Goal: Task Accomplishment & Management: Use online tool/utility

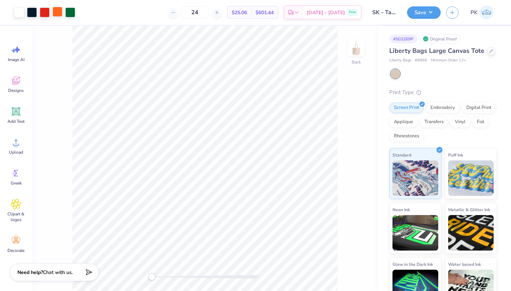
click at [58, 14] on div at bounding box center [58, 12] width 10 height 10
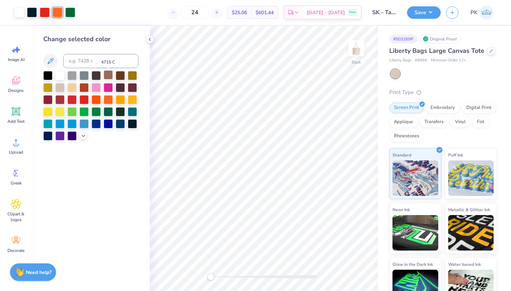
click at [106, 75] on div at bounding box center [108, 74] width 9 height 9
click at [340, 11] on button "Save" at bounding box center [424, 11] width 34 height 12
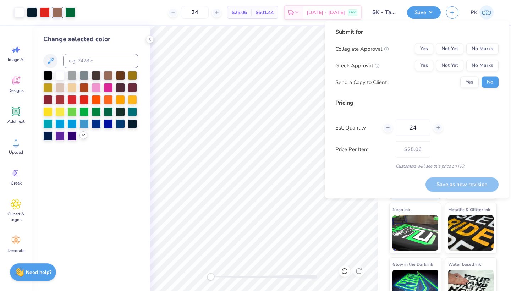
click at [82, 135] on icon at bounding box center [84, 135] width 6 height 6
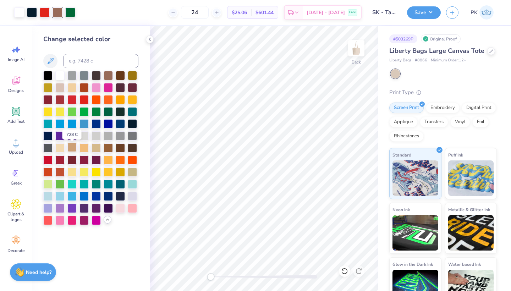
click at [72, 149] on div at bounding box center [71, 147] width 9 height 9
click at [340, 12] on button "Save" at bounding box center [424, 11] width 34 height 12
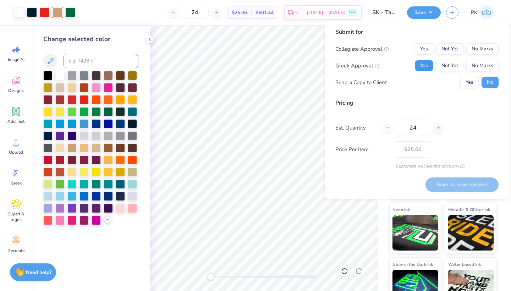
click at [340, 61] on button "Yes" at bounding box center [424, 65] width 18 height 11
click at [340, 53] on button "No Marks" at bounding box center [482, 48] width 32 height 11
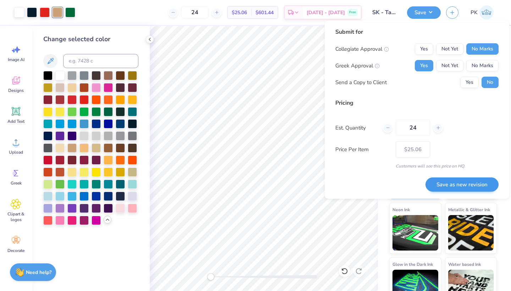
click at [340, 186] on button "Save as new revision" at bounding box center [462, 184] width 73 height 15
type input "$25.06"
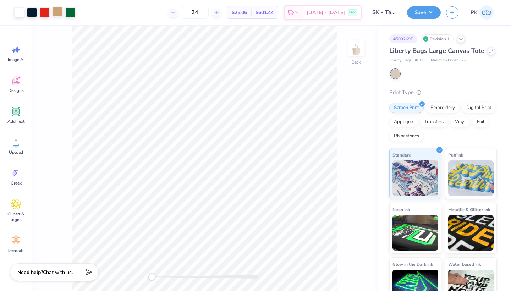
click at [57, 12] on div at bounding box center [58, 12] width 10 height 10
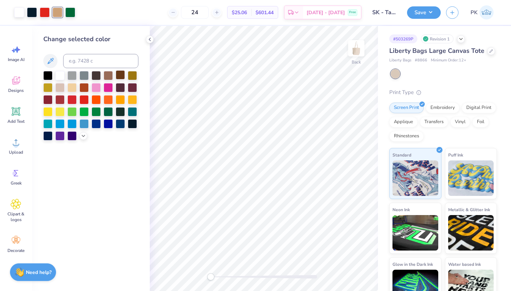
click at [118, 75] on div at bounding box center [120, 74] width 9 height 9
click at [423, 16] on button "Save" at bounding box center [424, 11] width 34 height 12
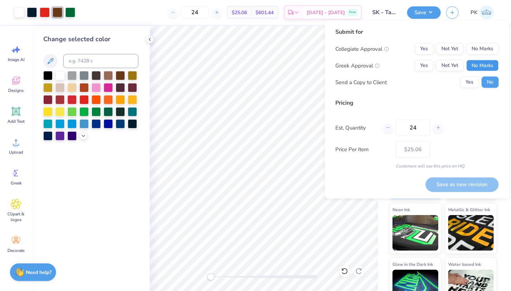
click at [479, 68] on button "No Marks" at bounding box center [482, 65] width 32 height 11
click at [429, 52] on button "Yes" at bounding box center [424, 48] width 18 height 11
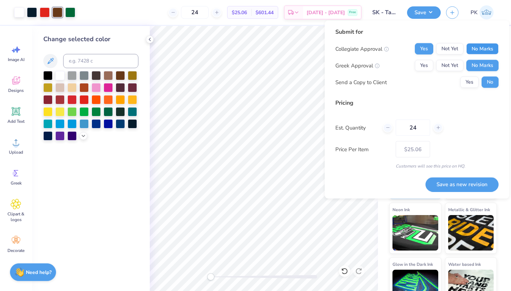
click at [484, 48] on button "No Marks" at bounding box center [482, 48] width 32 height 11
click at [433, 62] on button "Yes" at bounding box center [424, 65] width 18 height 11
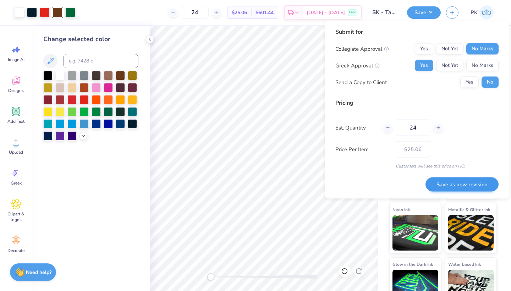
click at [471, 188] on button "Save as new revision" at bounding box center [462, 184] width 73 height 15
type input "$25.06"
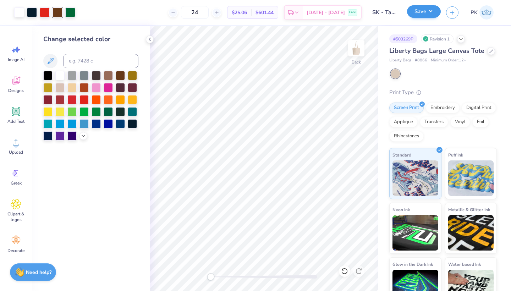
click at [437, 11] on button "Save" at bounding box center [424, 11] width 34 height 12
